Goal: Task Accomplishment & Management: Manage account settings

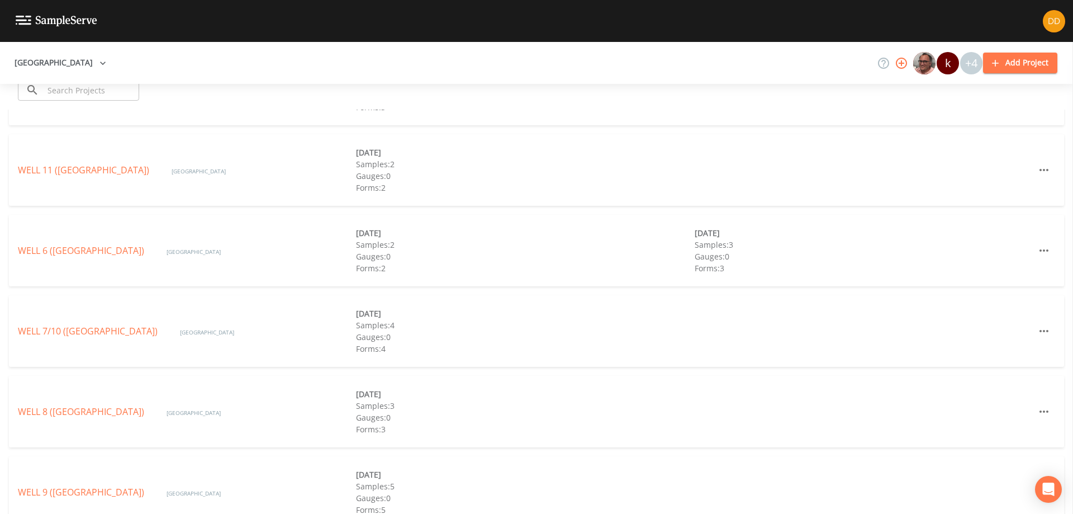
scroll to position [427, 0]
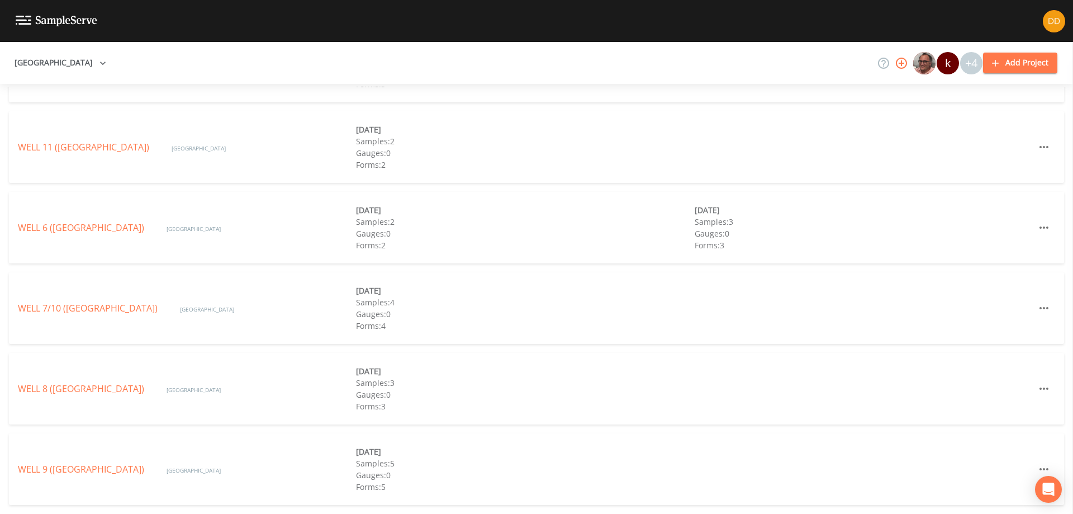
drag, startPoint x: 219, startPoint y: 215, endPoint x: 200, endPoint y: 207, distance: 20.3
drag, startPoint x: 200, startPoint y: 207, endPoint x: 192, endPoint y: 202, distance: 9.3
drag, startPoint x: 192, startPoint y: 202, endPoint x: 177, endPoint y: 201, distance: 15.1
click at [177, 201] on div "WELL 6 ([GEOGRAPHIC_DATA]) [GEOGRAPHIC_DATA] [DATE] Samples: 2 Gauges: 0 Forms:…" at bounding box center [536, 228] width 1055 height 72
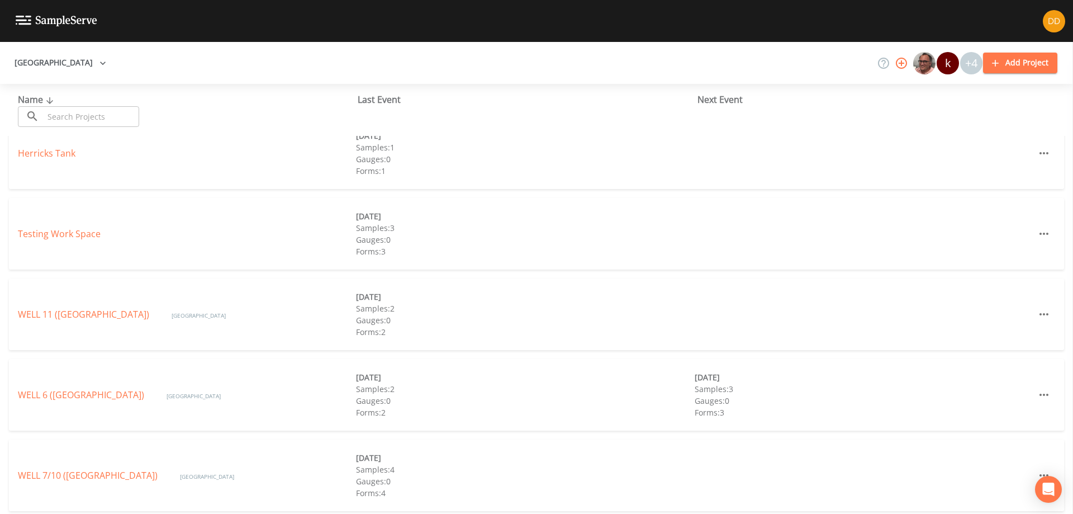
scroll to position [259, 0]
click at [112, 310] on link "WELL 11 ([GEOGRAPHIC_DATA])" at bounding box center [83, 314] width 131 height 12
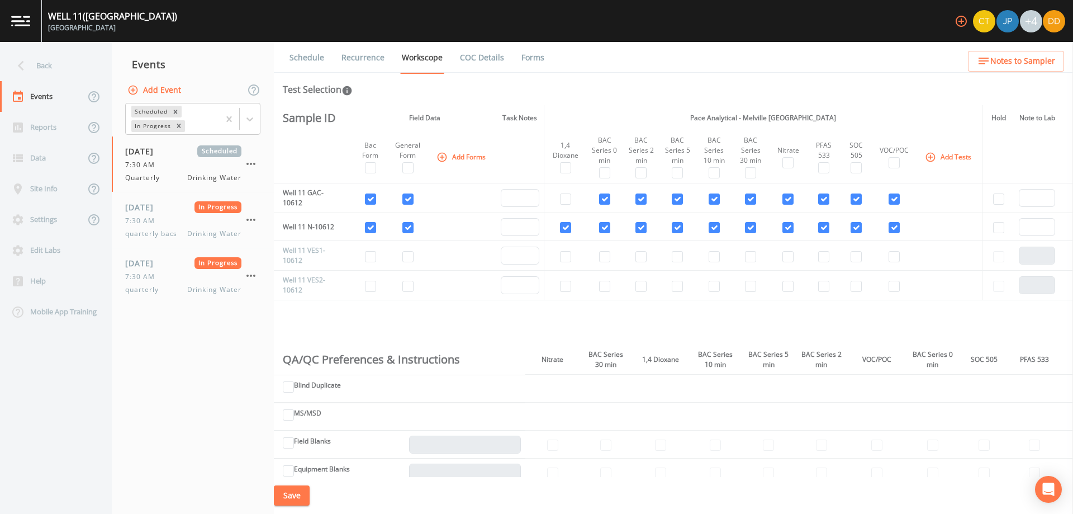
click at [167, 86] on button "Add Event" at bounding box center [155, 90] width 60 height 21
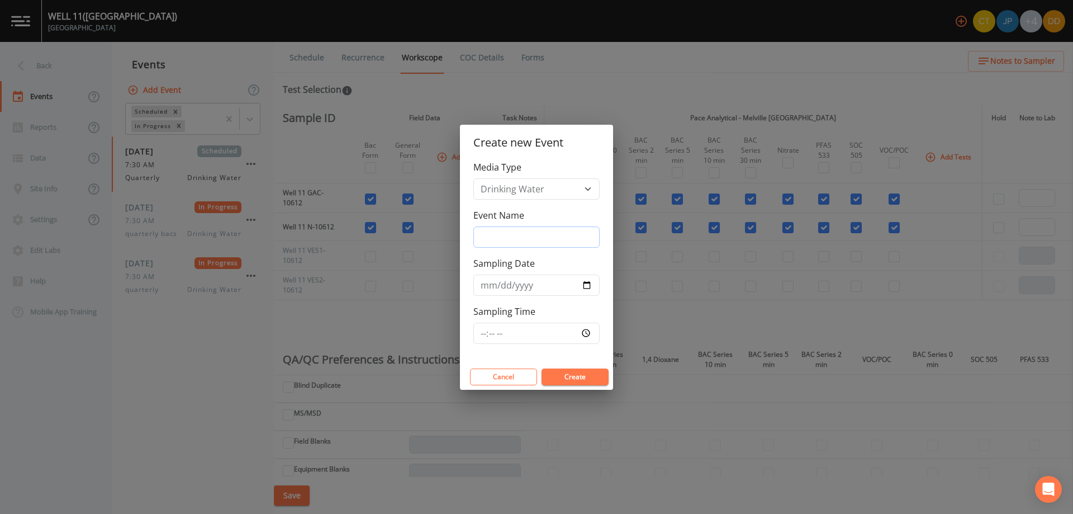
click at [530, 230] on input "Event Name" at bounding box center [536, 236] width 126 height 21
type input "weekly"
click at [588, 285] on input "Sampling Date" at bounding box center [536, 284] width 126 height 21
type input "[DATE]"
click at [583, 330] on input "Sampling Time" at bounding box center [536, 332] width 126 height 21
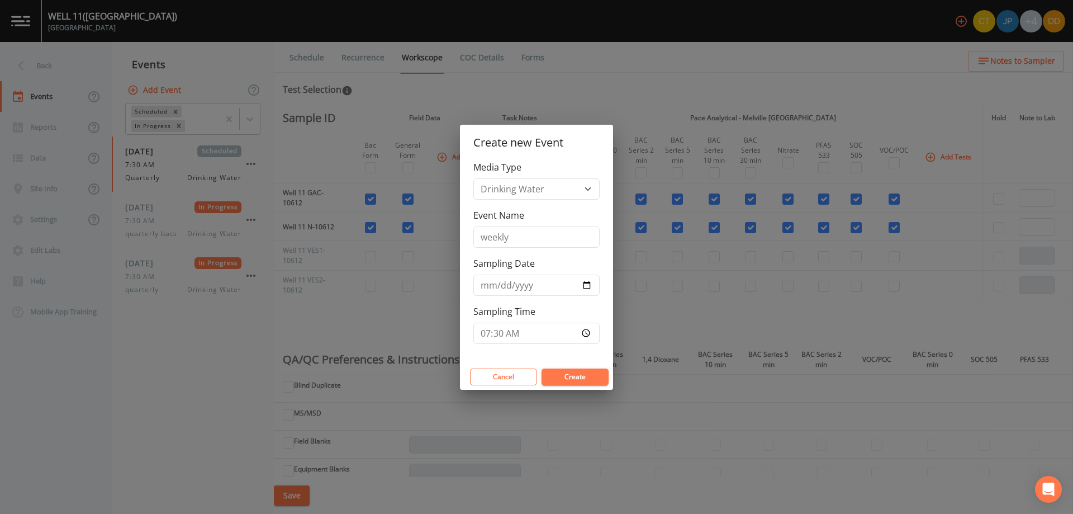
type input "07:30"
click at [592, 377] on button "Create" at bounding box center [575, 376] width 67 height 17
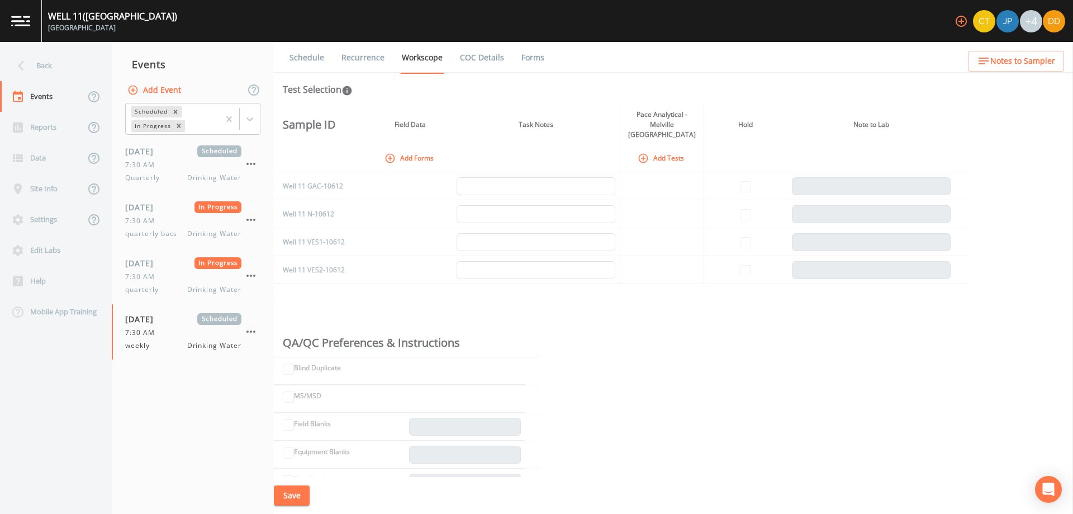
click at [410, 154] on button "Add Forms" at bounding box center [410, 158] width 56 height 18
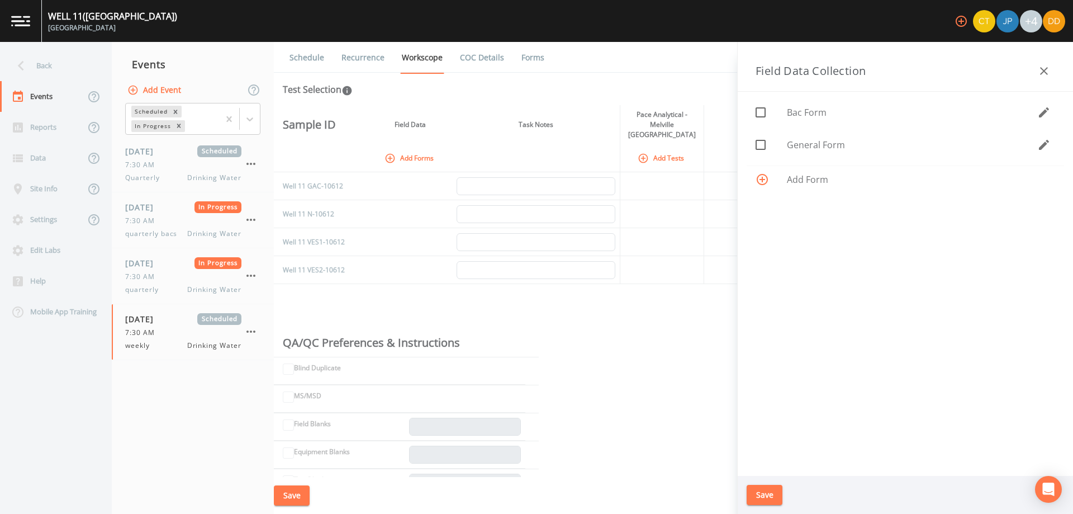
click at [831, 148] on span "General Form" at bounding box center [912, 144] width 250 height 13
checkbox input "true"
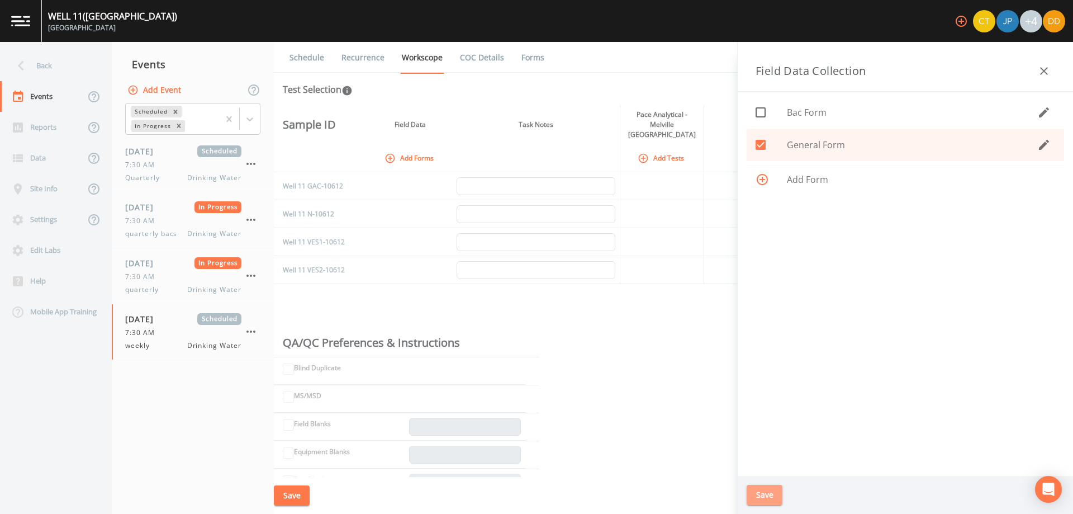
click at [762, 491] on button "Save" at bounding box center [765, 495] width 36 height 21
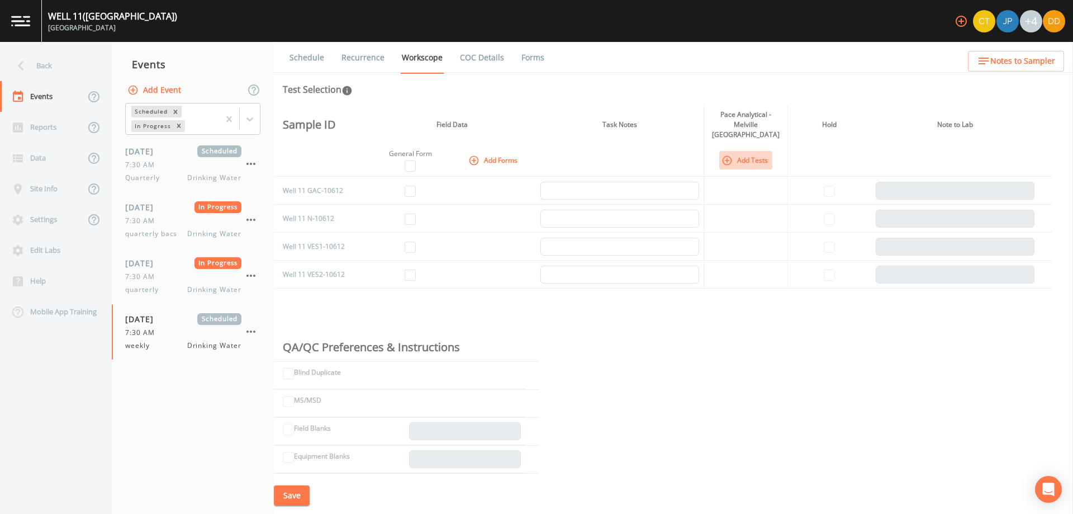
click at [749, 151] on button "Add Tests" at bounding box center [745, 160] width 53 height 18
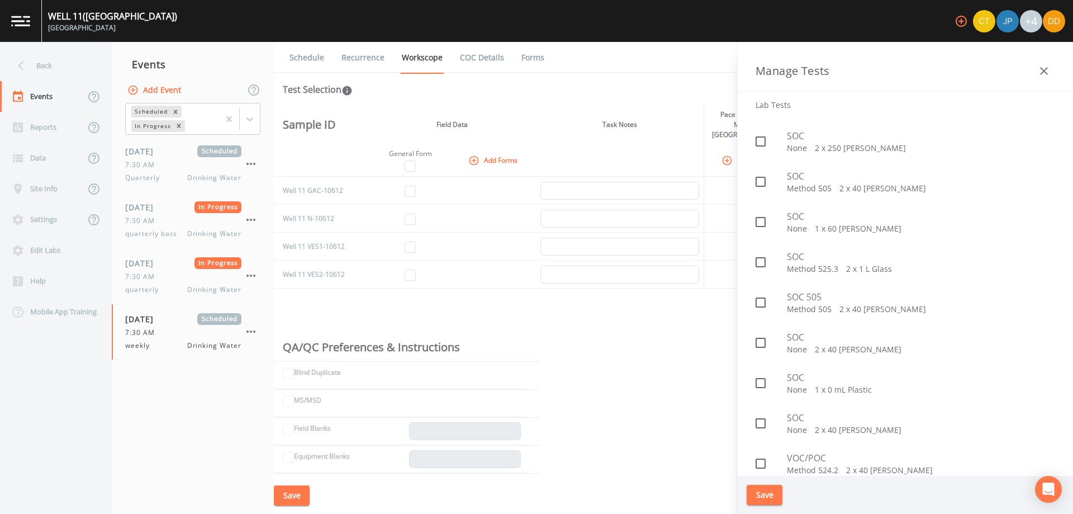
scroll to position [1358, 0]
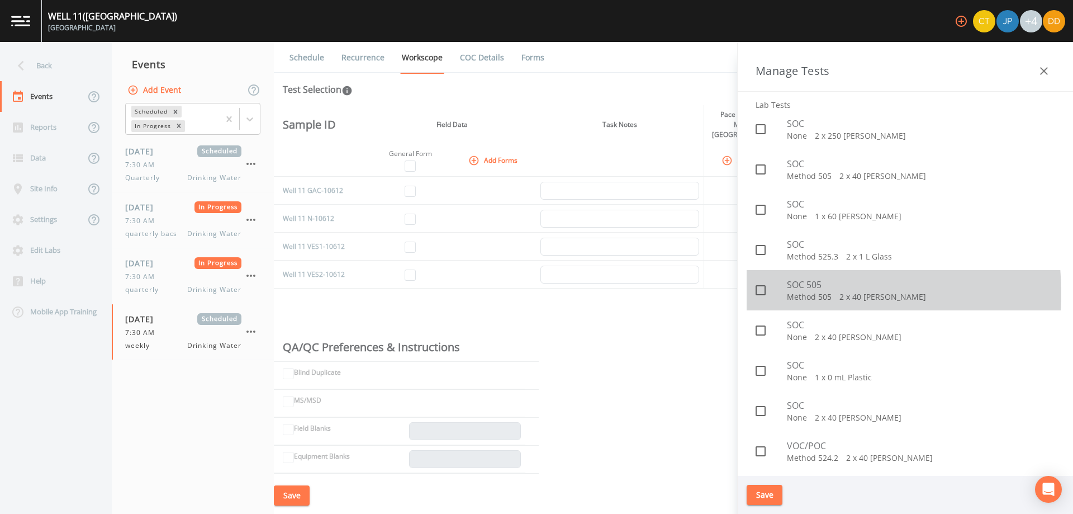
click at [767, 293] on icon at bounding box center [760, 289] width 13 height 13
checkbox input "true"
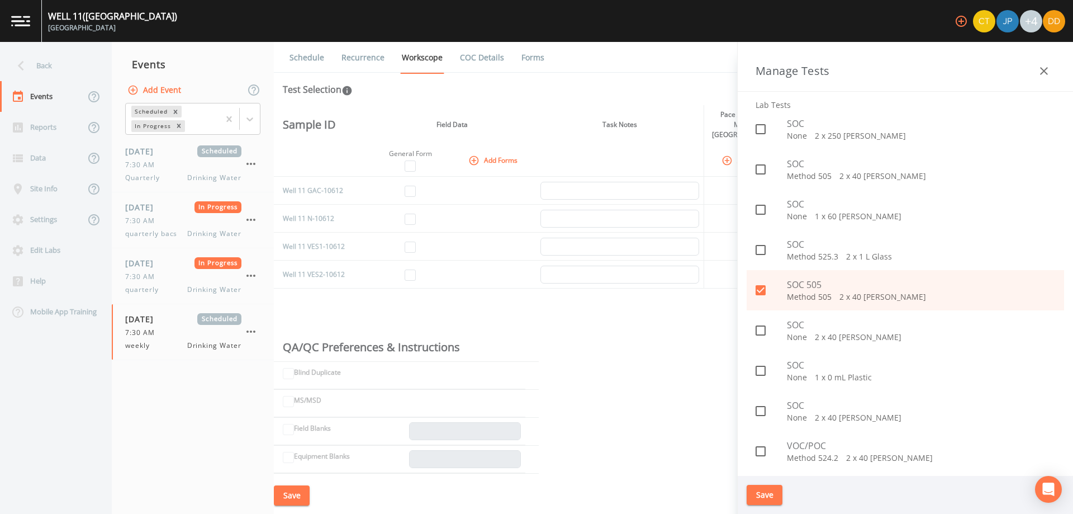
click at [775, 497] on button "Save" at bounding box center [765, 495] width 36 height 21
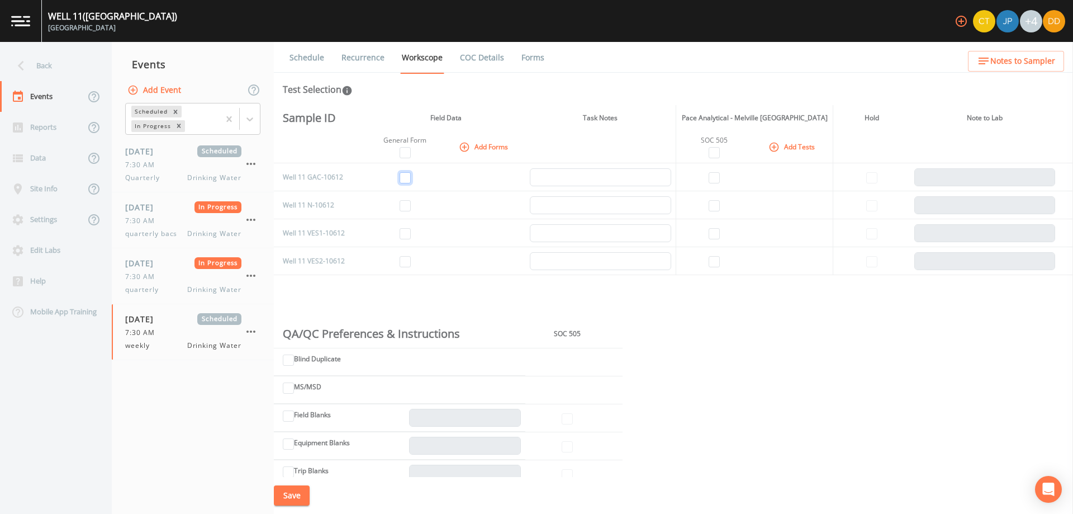
click at [405, 175] on input "checkbox" at bounding box center [405, 177] width 11 height 11
checkbox input "true"
click at [405, 204] on input "checkbox" at bounding box center [405, 205] width 11 height 11
checkbox input "true"
click at [711, 176] on input "checkbox" at bounding box center [714, 177] width 11 height 11
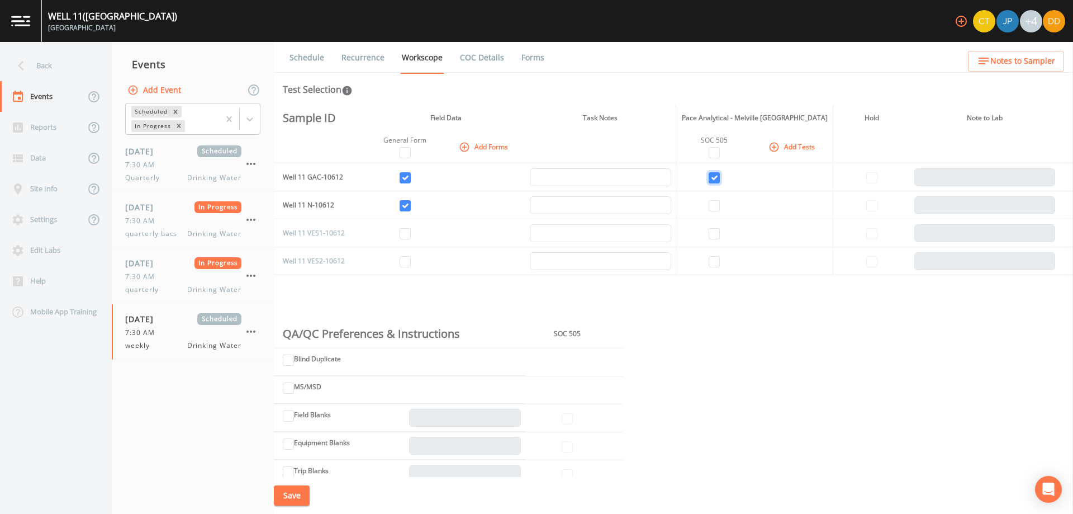
checkbox input "true"
click at [709, 205] on input "checkbox" at bounding box center [714, 205] width 11 height 11
checkbox input "true"
click at [296, 499] on button "Save" at bounding box center [292, 495] width 36 height 21
click at [287, 503] on button "Save" at bounding box center [292, 495] width 36 height 21
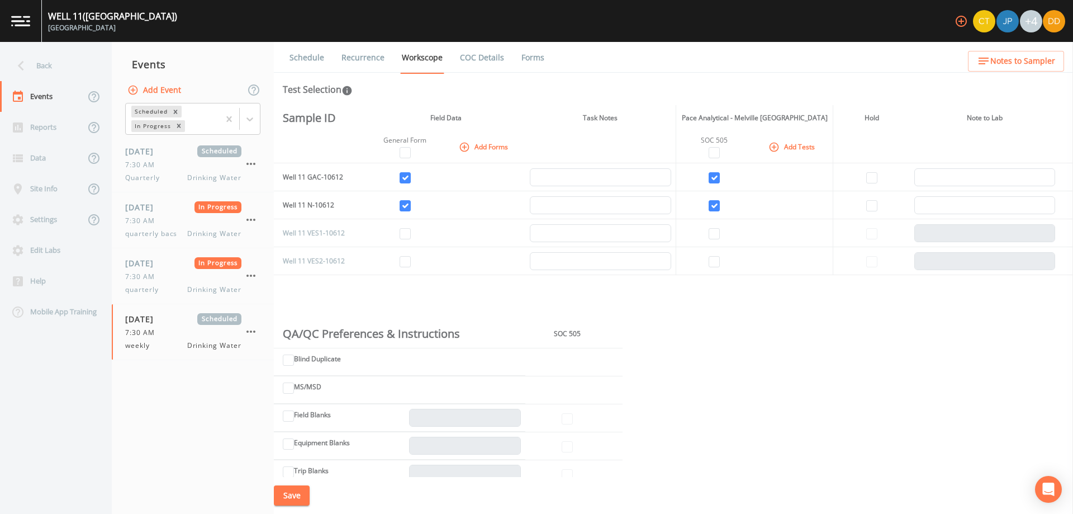
drag, startPoint x: 770, startPoint y: 368, endPoint x: 734, endPoint y: 316, distance: 63.4
drag, startPoint x: 734, startPoint y: 316, endPoint x: 709, endPoint y: 304, distance: 27.8
click at [709, 304] on div "Sample ID Field Data Task Notes Pace Analytical - Melville NY Hold Note to Lab …" at bounding box center [673, 291] width 799 height 372
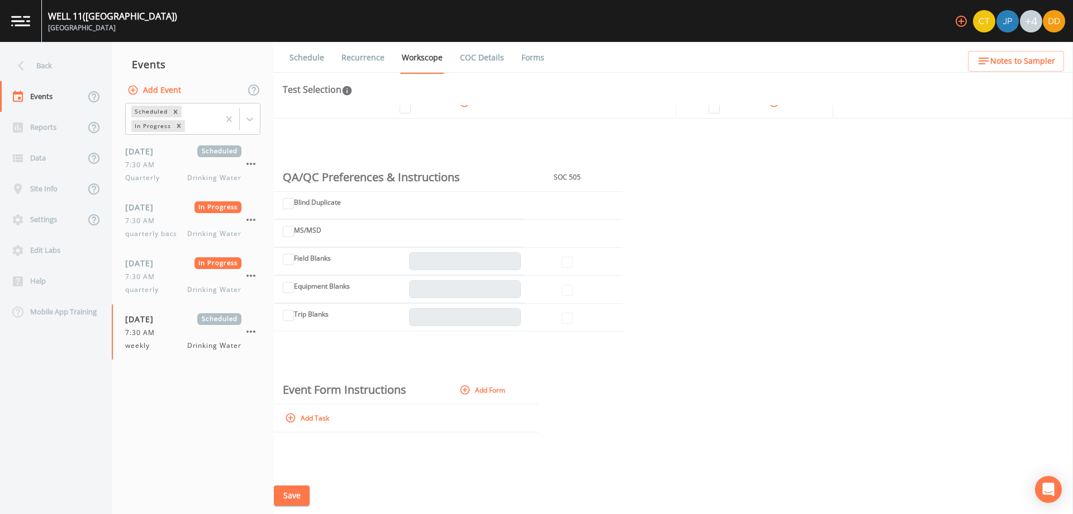
scroll to position [0, 0]
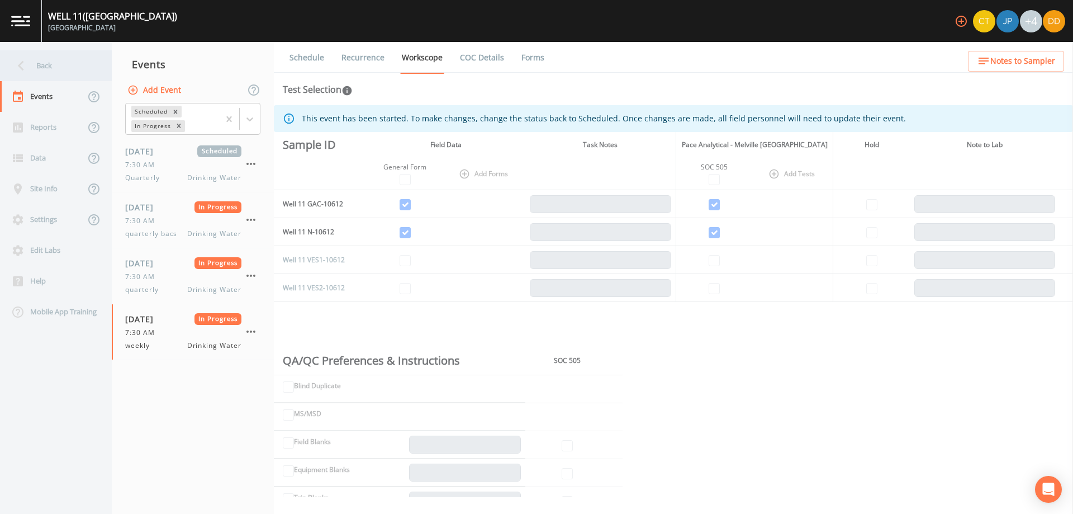
click at [36, 61] on div "Back" at bounding box center [50, 65] width 101 height 31
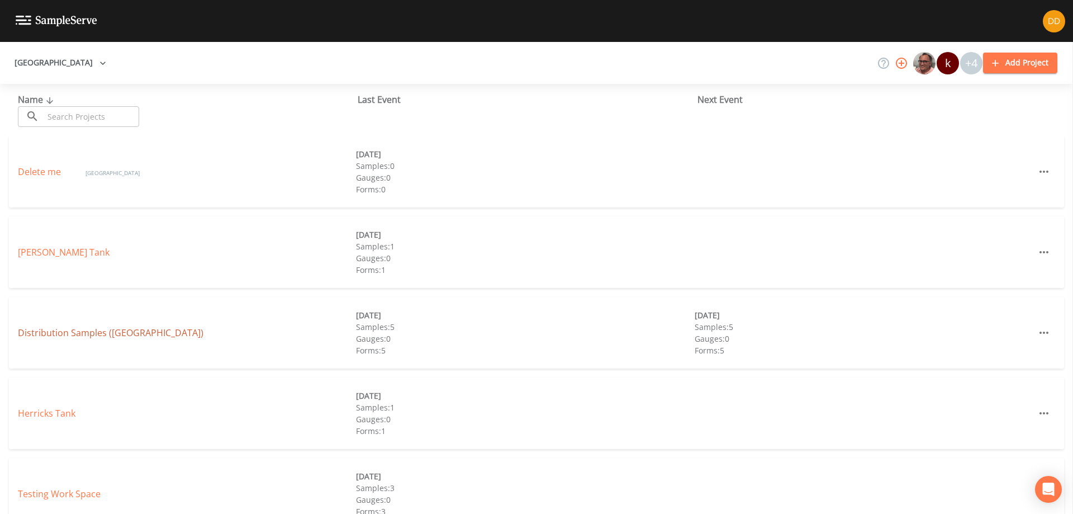
click at [150, 332] on link "Distribution Samples ([GEOGRAPHIC_DATA])" at bounding box center [111, 332] width 186 height 12
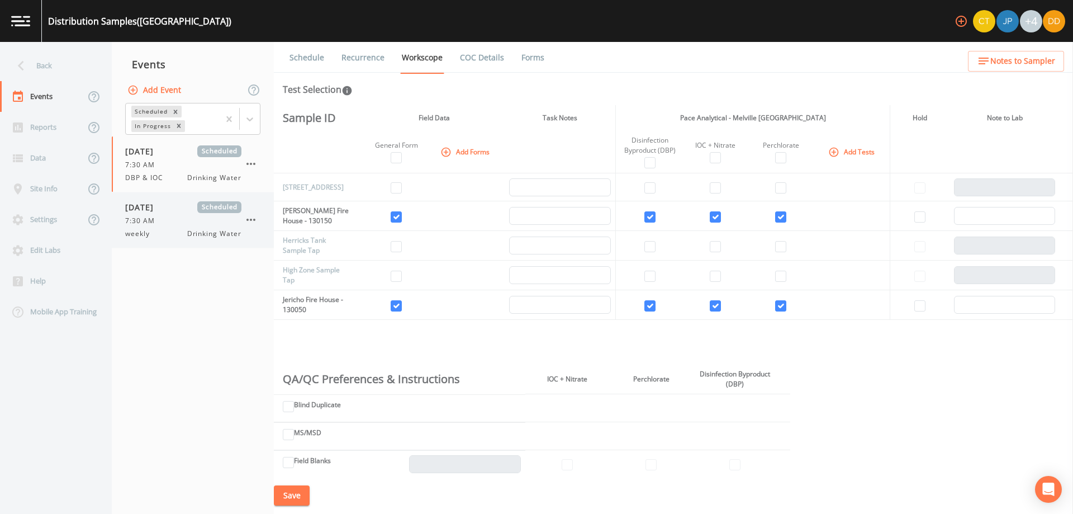
click at [155, 229] on span "weekly" at bounding box center [140, 234] width 31 height 10
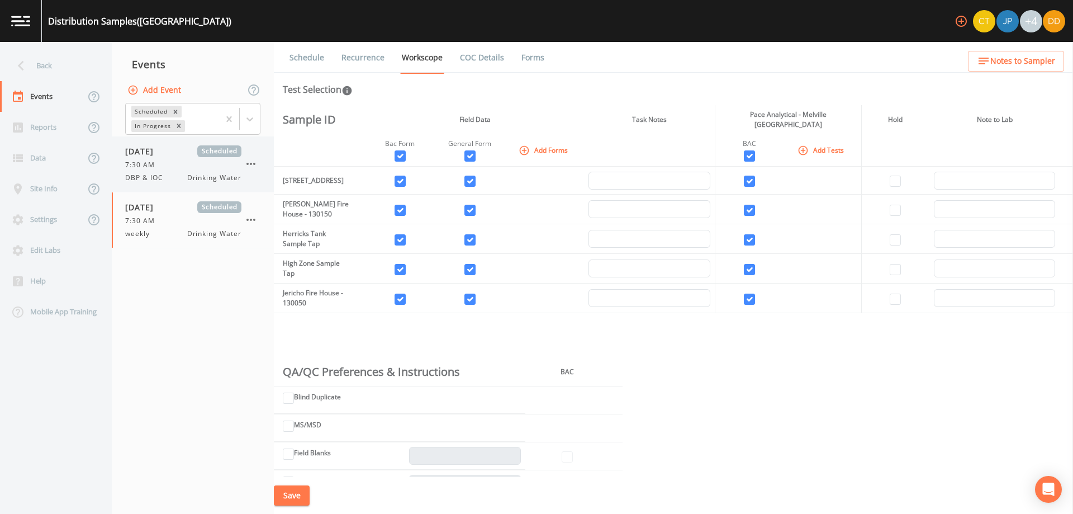
click at [153, 173] on span "DBP & IOC" at bounding box center [147, 178] width 45 height 10
